Goal: Task Accomplishment & Management: Manage account settings

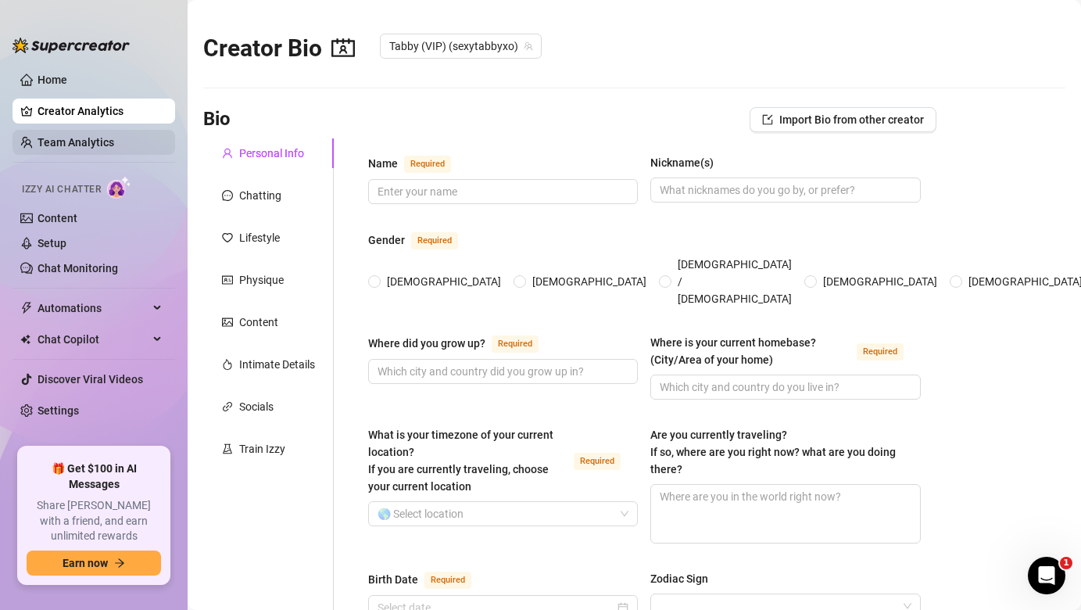
click at [95, 148] on link "Team Analytics" at bounding box center [76, 142] width 77 height 13
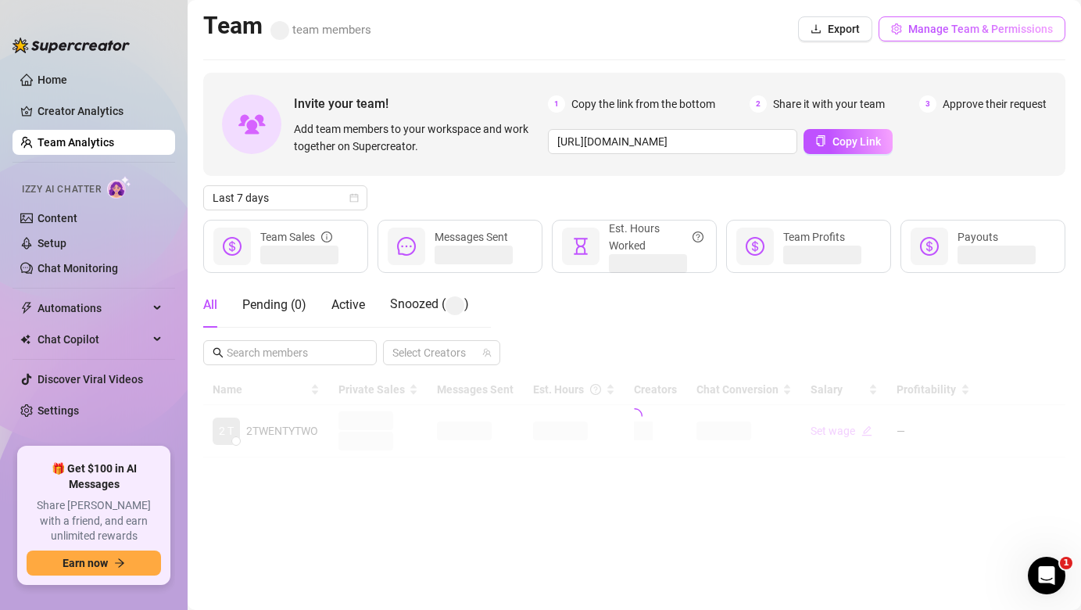
click at [960, 30] on span "Manage Team & Permissions" at bounding box center [980, 29] width 145 height 13
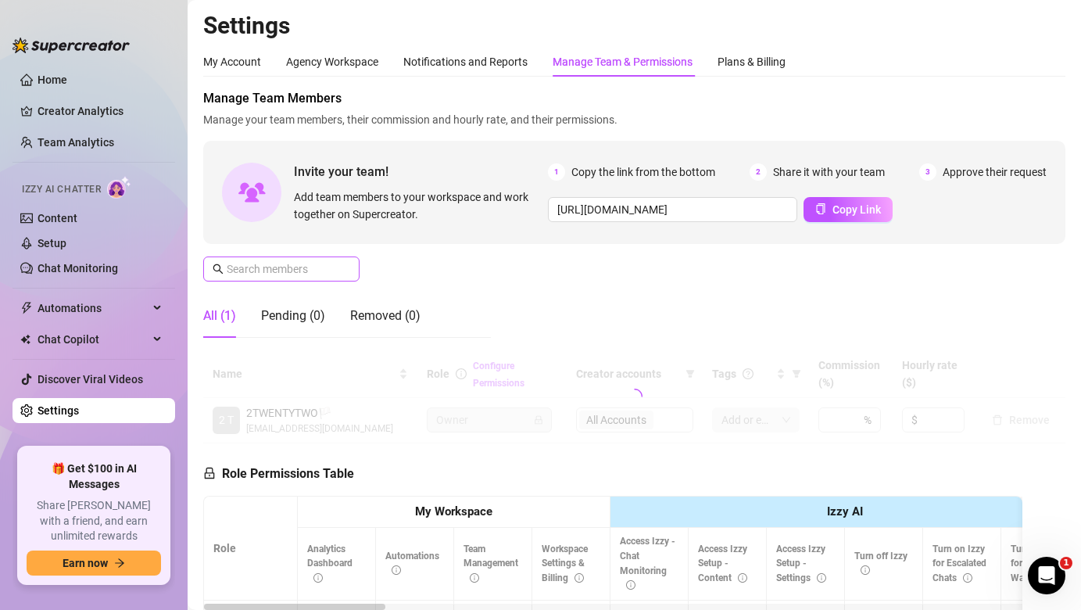
click at [284, 277] on span at bounding box center [281, 268] width 156 height 25
click at [306, 267] on input "text" at bounding box center [282, 268] width 111 height 17
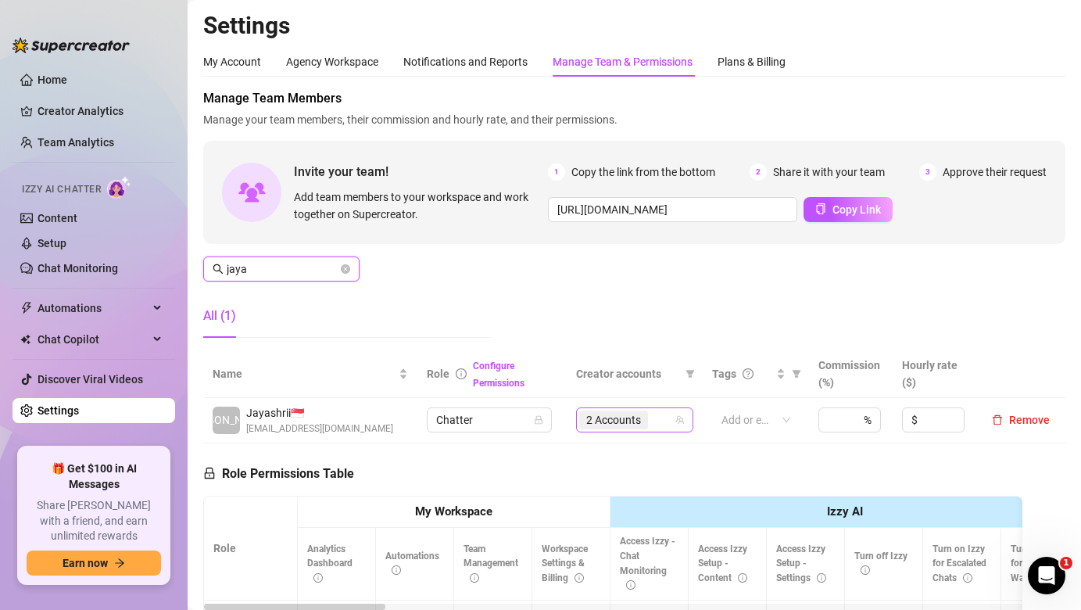
click at [610, 415] on span "2 Accounts" at bounding box center [613, 419] width 55 height 17
type input "jaya"
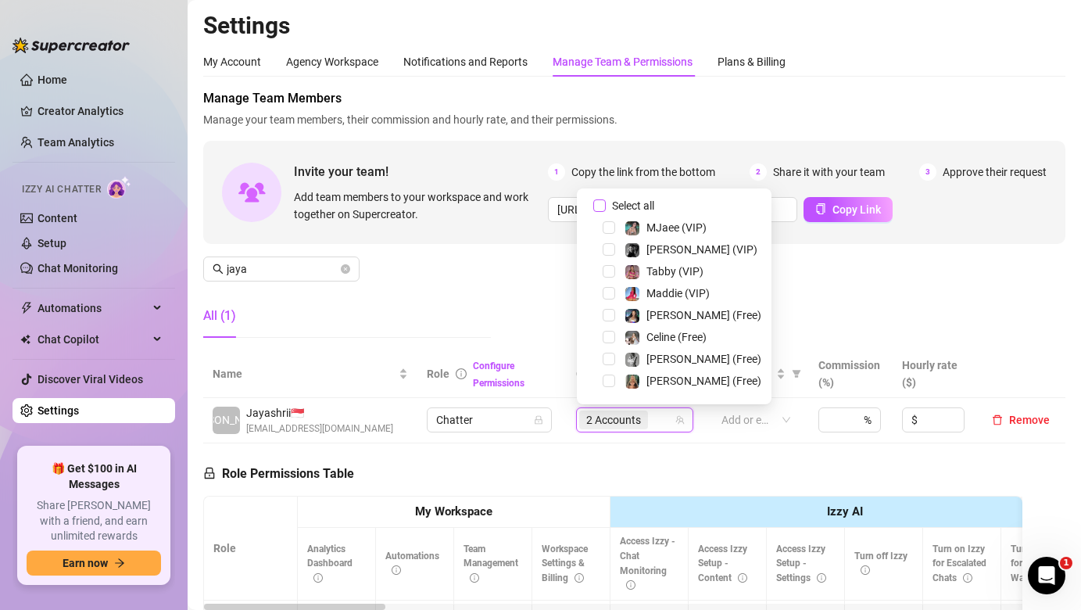
click at [612, 206] on span "Select all" at bounding box center [633, 205] width 55 height 17
click at [606, 206] on input "Select all" at bounding box center [599, 205] width 13 height 13
click at [612, 206] on span "Select all" at bounding box center [633, 205] width 55 height 17
click at [606, 206] on input "Select all" at bounding box center [599, 205] width 13 height 13
checkbox input "false"
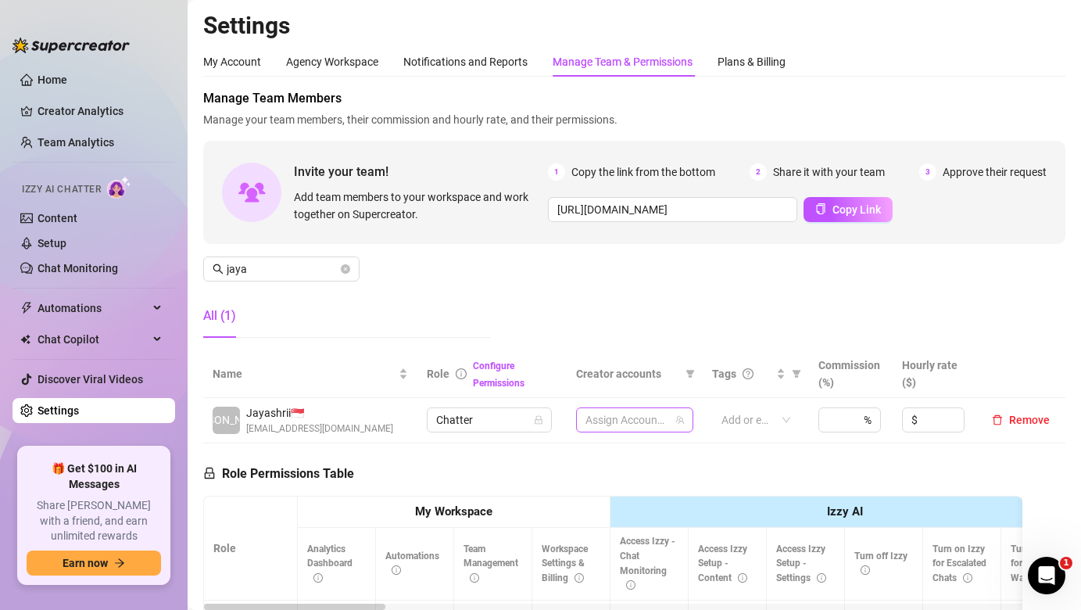
click at [643, 409] on div at bounding box center [626, 420] width 95 height 22
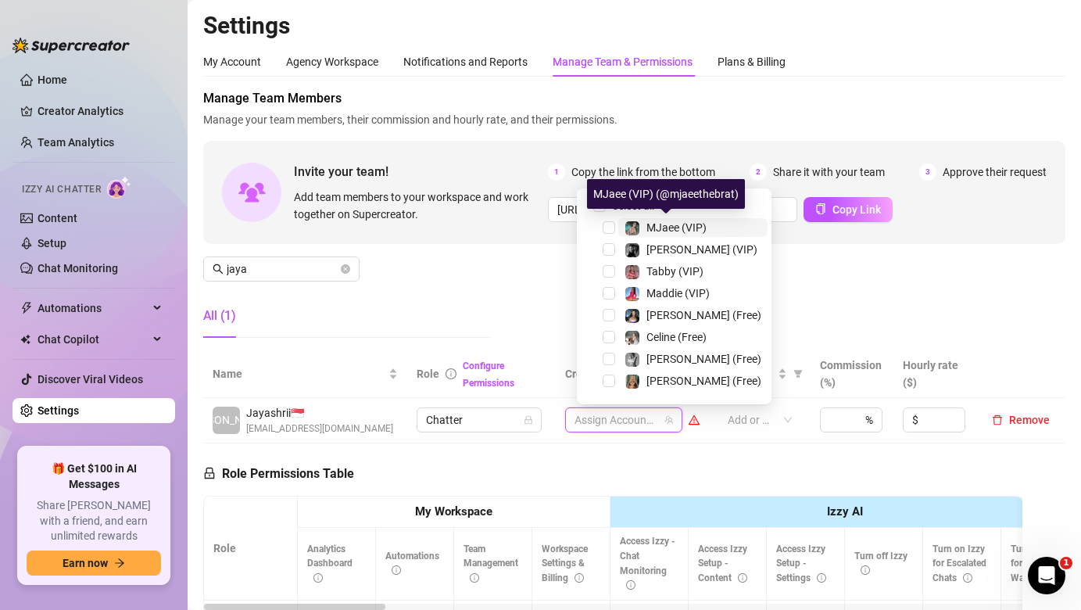
click at [637, 232] on img at bounding box center [632, 228] width 14 height 14
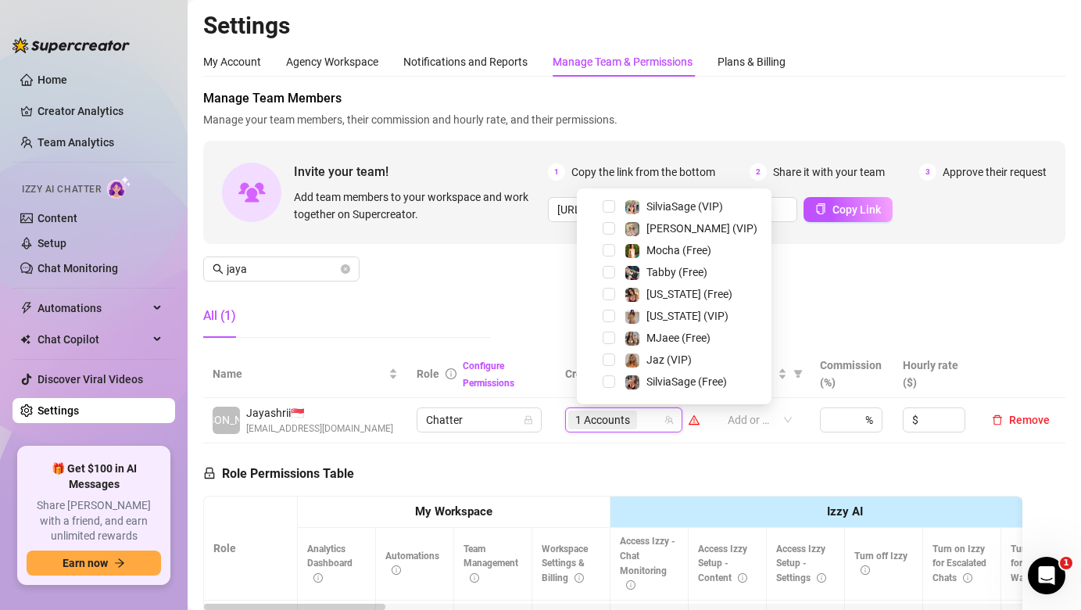
scroll to position [273, 0]
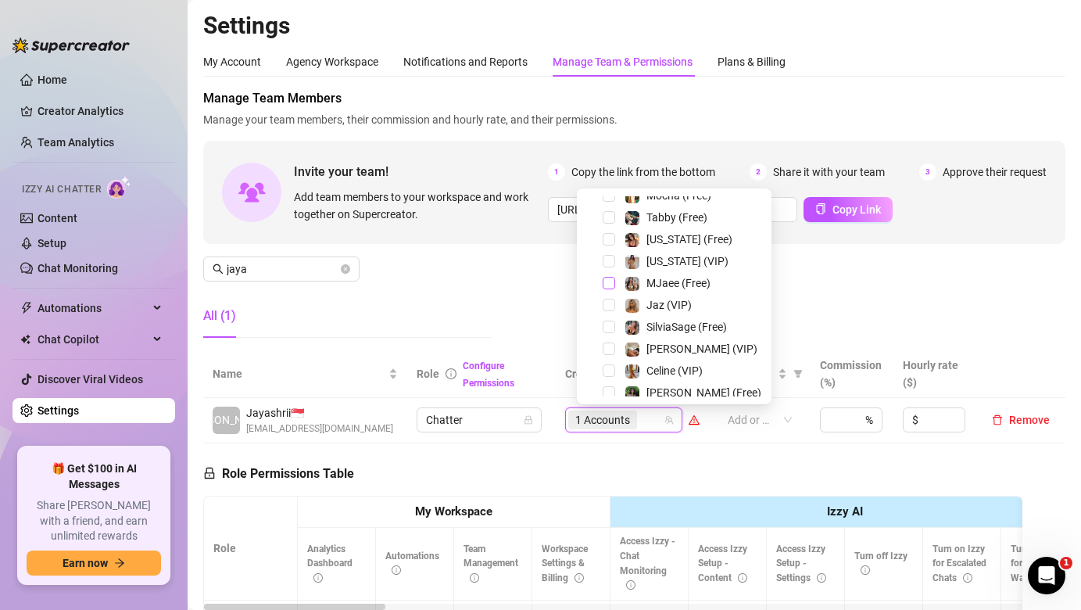
click at [603, 278] on span "Select tree node" at bounding box center [609, 283] width 13 height 13
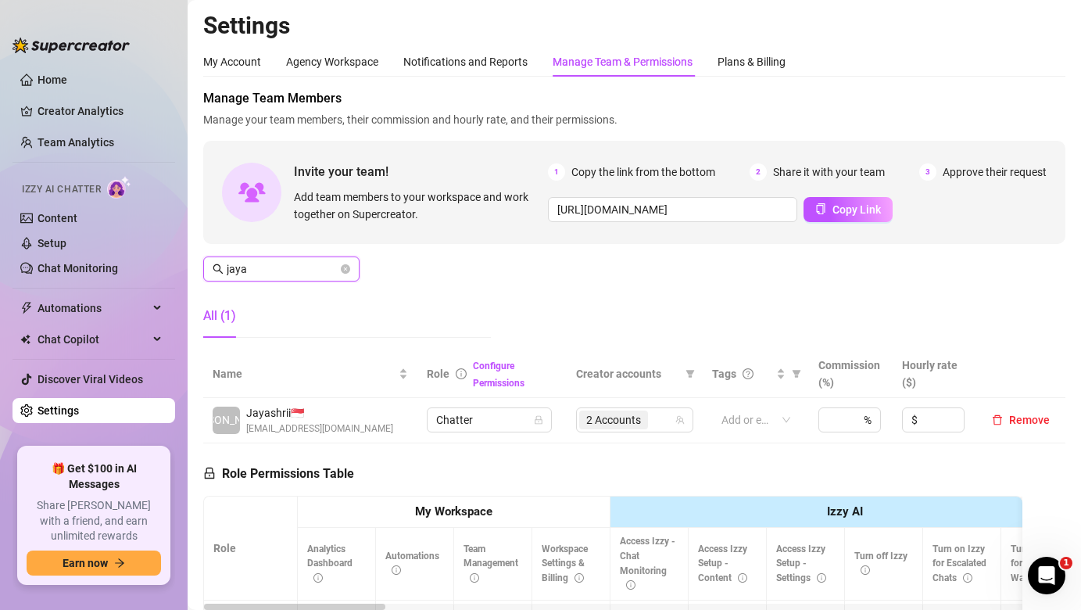
click at [296, 276] on input "jaya" at bounding box center [282, 268] width 111 height 17
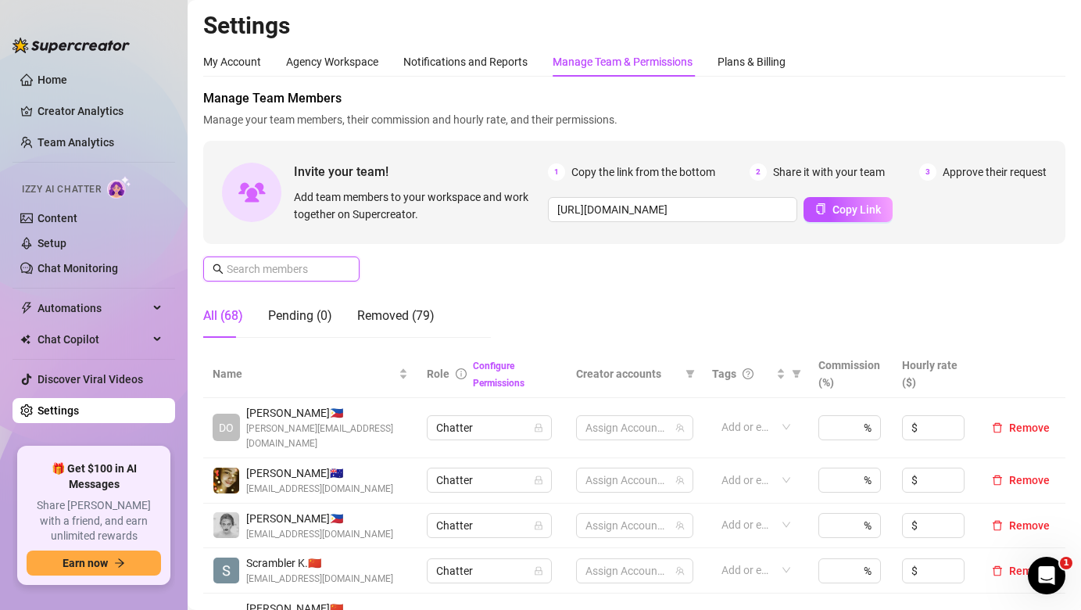
type input "c"
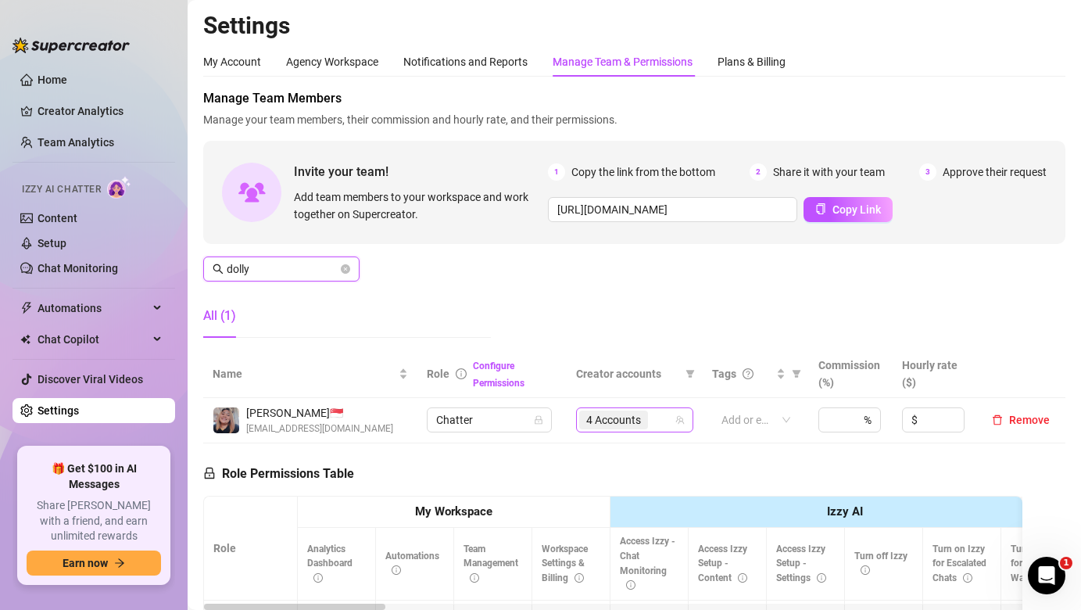
click at [636, 424] on span "4 Accounts" at bounding box center [613, 419] width 55 height 17
type input "dolly"
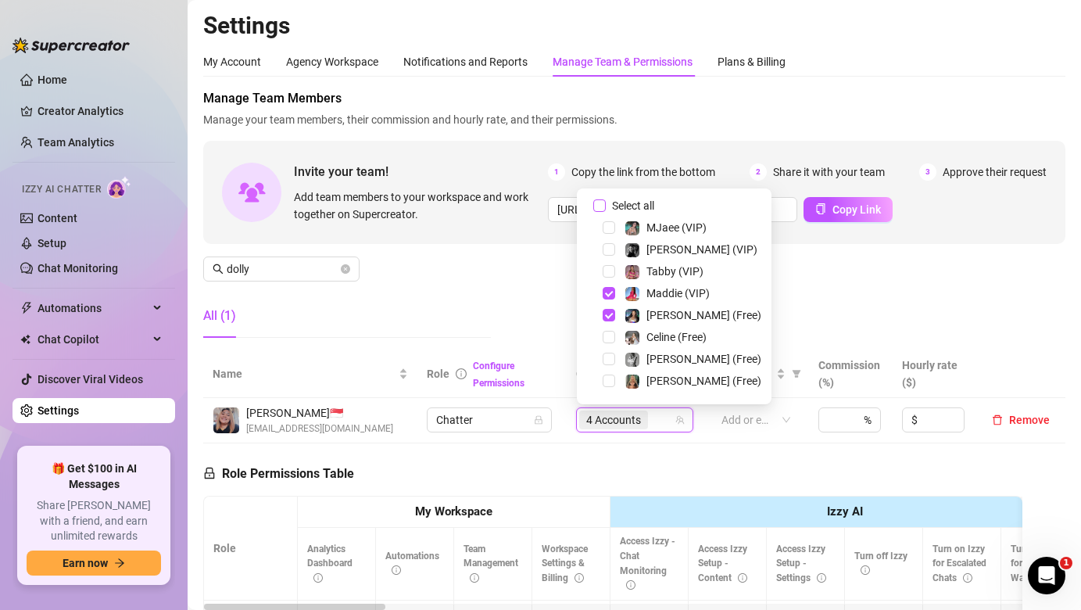
click at [600, 202] on input "Select all" at bounding box center [599, 205] width 13 height 13
checkbox input "false"
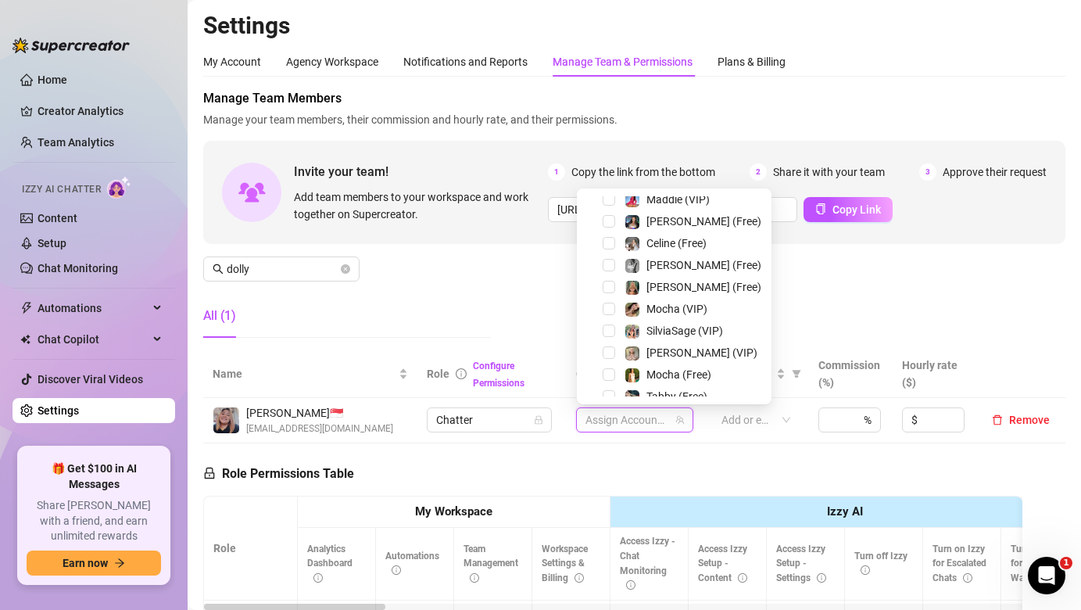
scroll to position [98, 0]
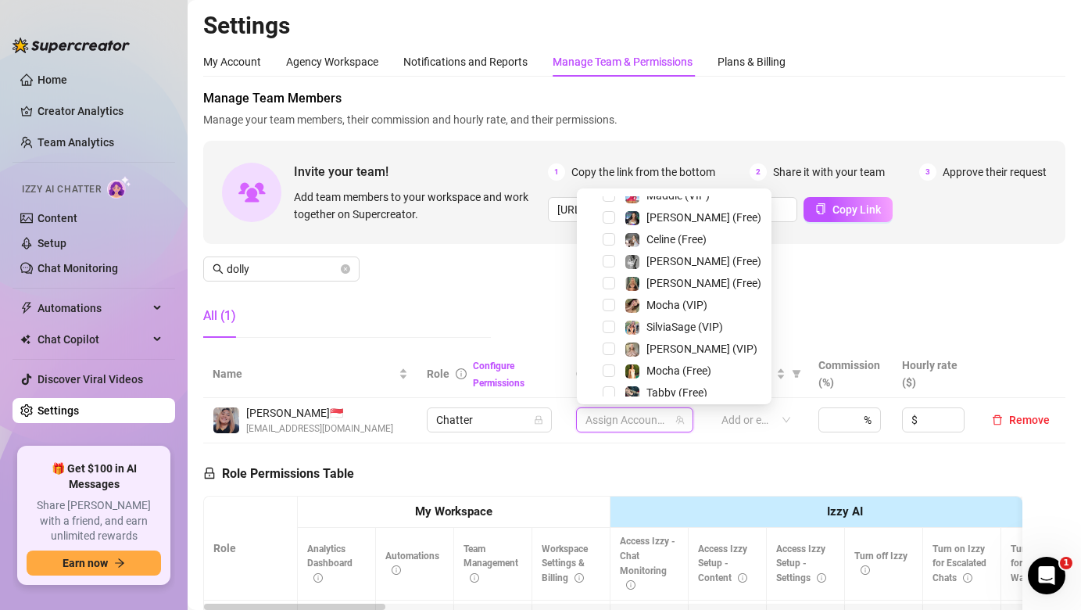
click at [610, 248] on div "Celine (Free)" at bounding box center [674, 239] width 187 height 19
click at [610, 239] on span "Select tree node" at bounding box center [609, 239] width 13 height 13
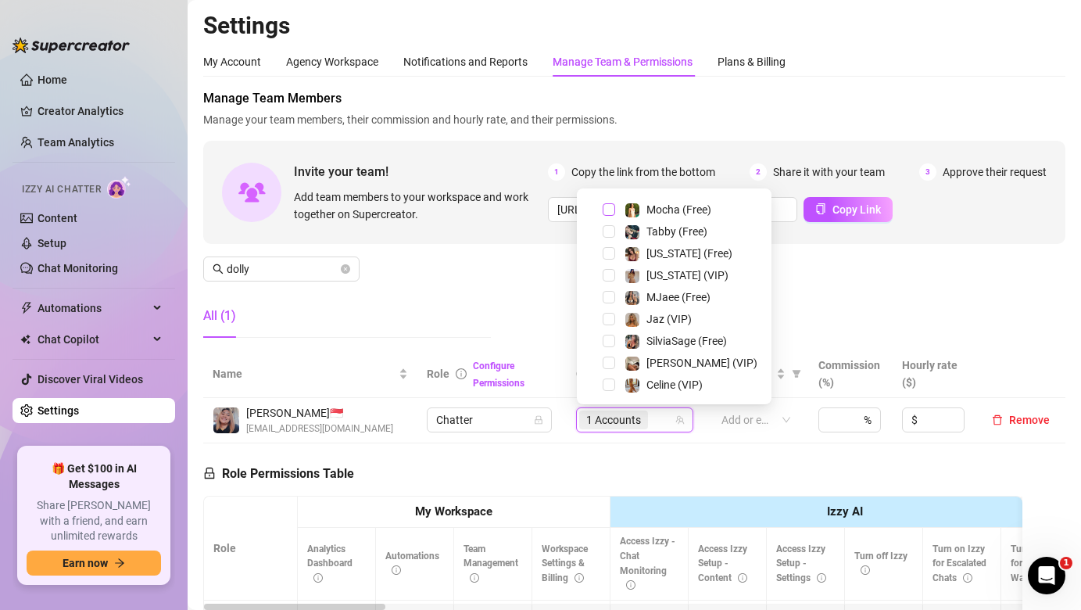
scroll to position [299, 0]
click at [608, 317] on span "Select tree node" at bounding box center [609, 322] width 13 height 13
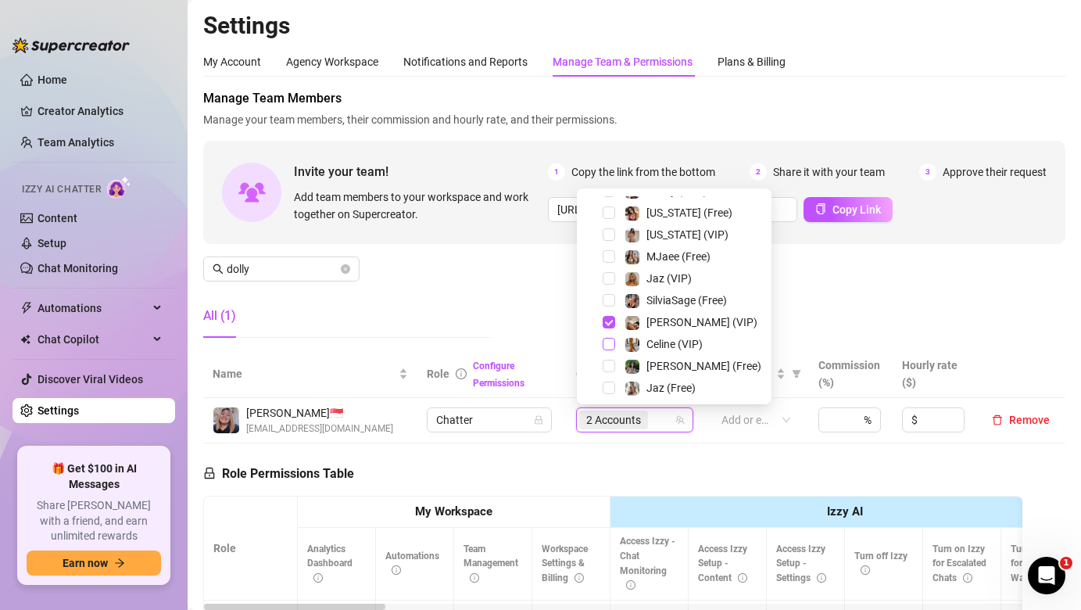
click at [608, 349] on span "Select tree node" at bounding box center [609, 344] width 13 height 13
click at [612, 365] on span "Select tree node" at bounding box center [609, 366] width 13 height 13
click at [610, 303] on span "Select tree node" at bounding box center [609, 300] width 13 height 13
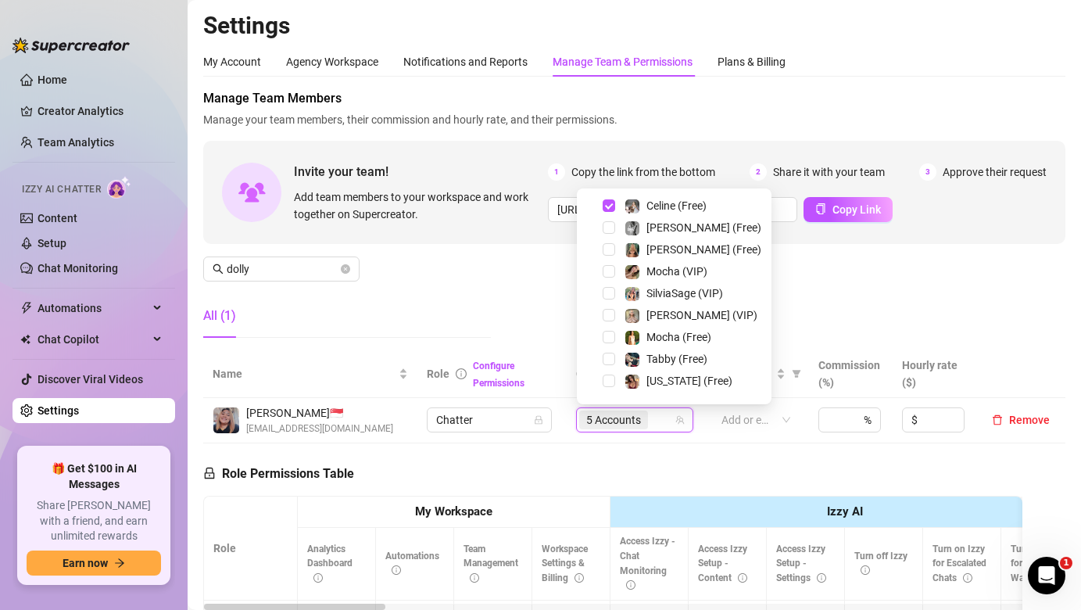
scroll to position [127, 0]
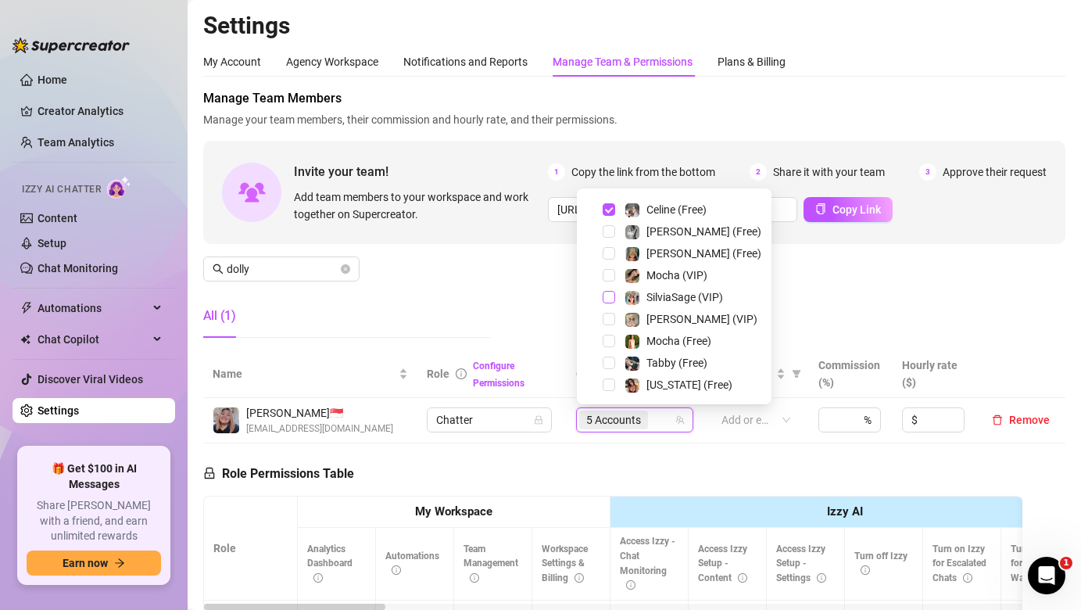
click at [612, 299] on span "Select tree node" at bounding box center [609, 297] width 13 height 13
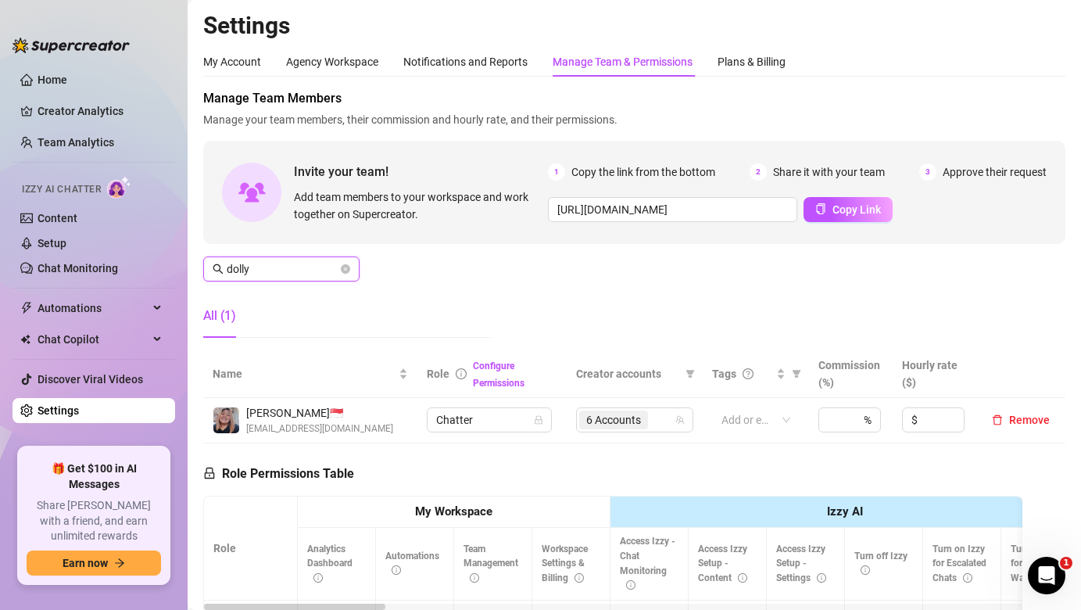
click at [310, 274] on input "dolly" at bounding box center [282, 268] width 111 height 17
type input "jaya"
click at [631, 405] on td "2 Accounts" at bounding box center [635, 420] width 136 height 45
click at [647, 420] on span "2 Accounts" at bounding box center [613, 419] width 69 height 19
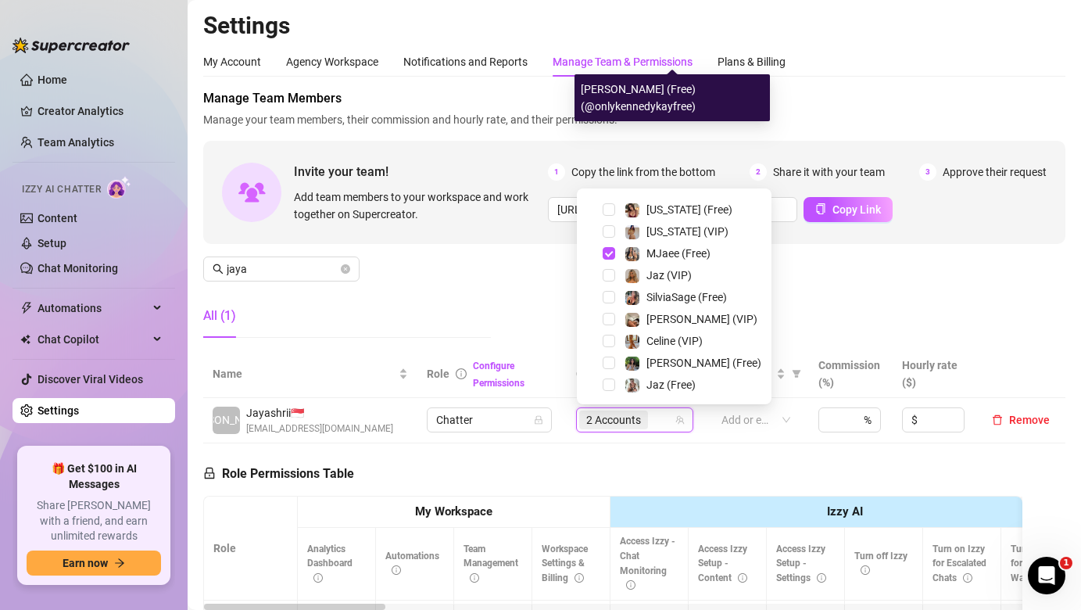
scroll to position [303, 0]
